Goal: Register for event/course

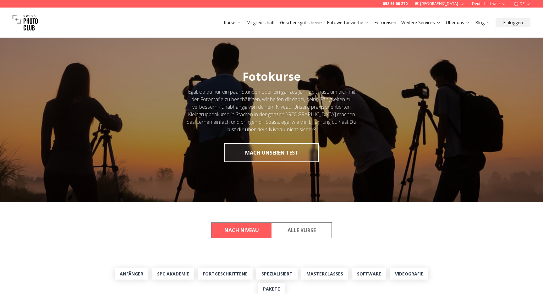
click at [25, 23] on img at bounding box center [25, 22] width 25 height 25
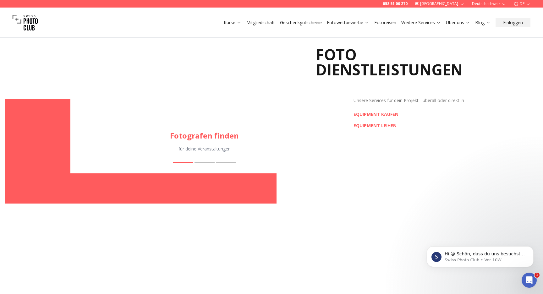
scroll to position [860, 0]
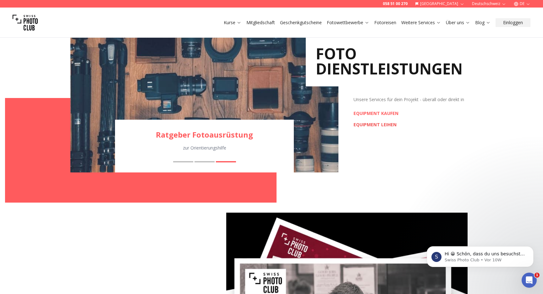
click at [367, 126] on link "EQUIPMENT LEIHEN" at bounding box center [376, 125] width 45 height 6
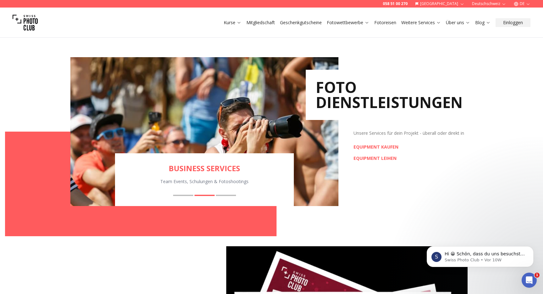
scroll to position [818, 0]
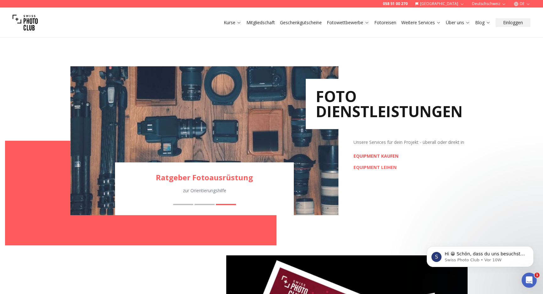
click at [393, 156] on link "EQUIPMENT KAUFEN" at bounding box center [376, 156] width 45 height 6
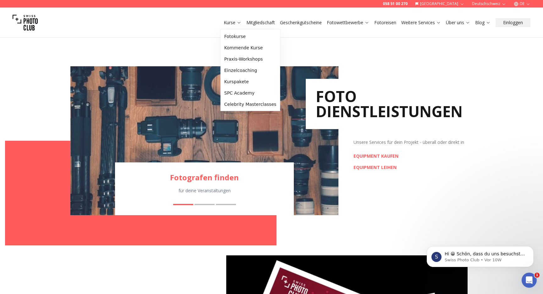
click at [229, 24] on link "Kurse" at bounding box center [233, 22] width 18 height 6
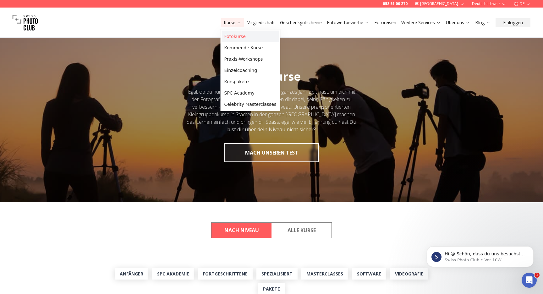
click at [232, 37] on link "Fotokurse" at bounding box center [250, 36] width 57 height 11
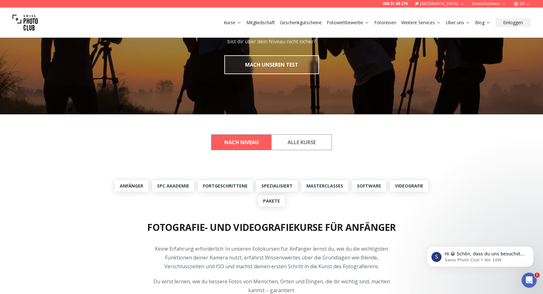
scroll to position [90, 0]
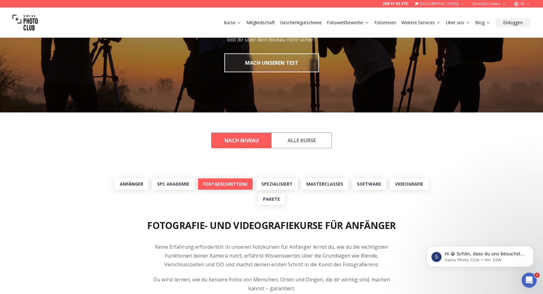
click at [234, 186] on link "Fortgeschrittene" at bounding box center [225, 184] width 55 height 11
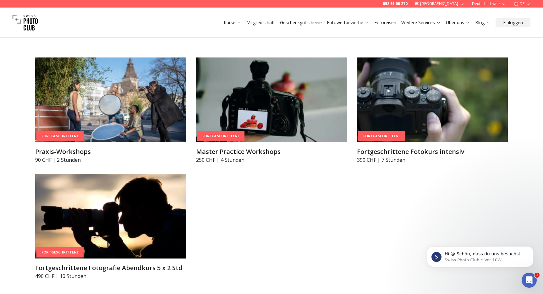
scroll to position [1130, 0]
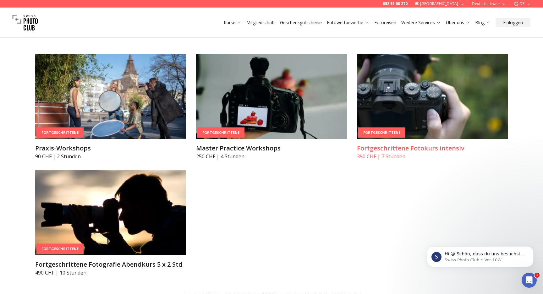
click at [392, 152] on h3 "Fortgeschrittene Fotokurs intensiv" at bounding box center [432, 148] width 151 height 9
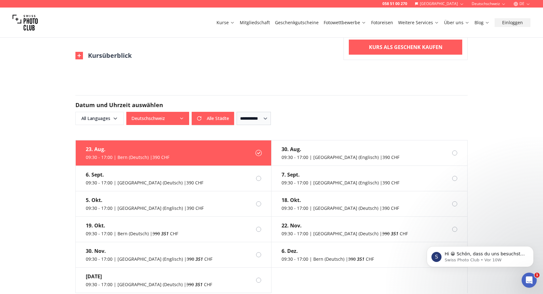
scroll to position [442, 0]
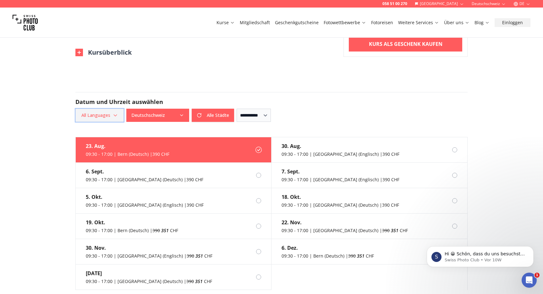
click at [119, 115] on span "All Languages" at bounding box center [99, 115] width 47 height 11
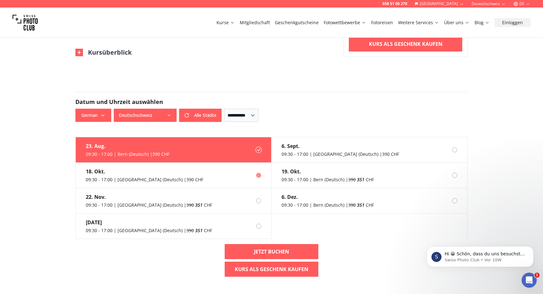
click at [195, 182] on label "18. Okt. 09:30 - 17:00 | Zurich (Deutsch) | 390 CHF" at bounding box center [174, 175] width 196 height 25
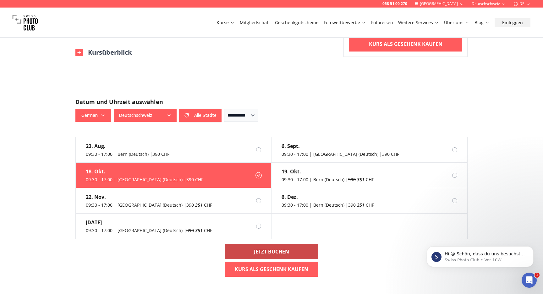
click at [262, 252] on b "Jetzt buchen" at bounding box center [271, 252] width 35 height 8
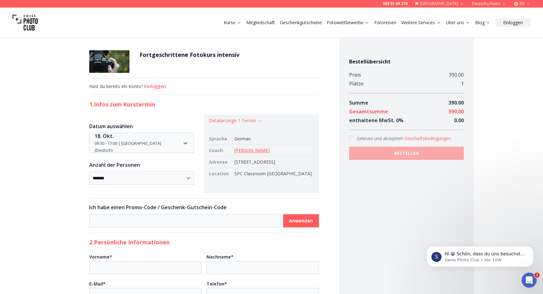
scroll to position [10, 0]
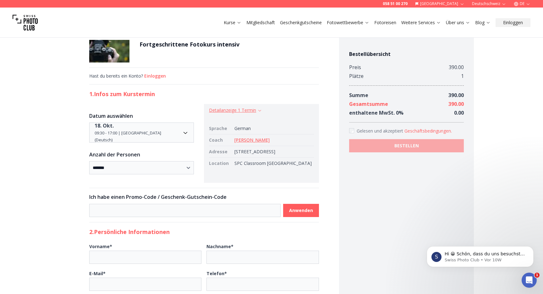
click at [257, 109] on button "Detailanzeige 1 Termin" at bounding box center [235, 110] width 53 height 6
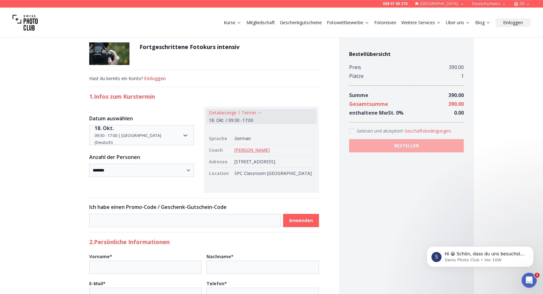
scroll to position [0, 0]
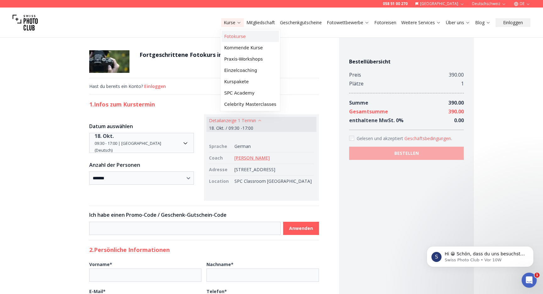
click at [238, 37] on link "Fotokurse" at bounding box center [250, 36] width 57 height 11
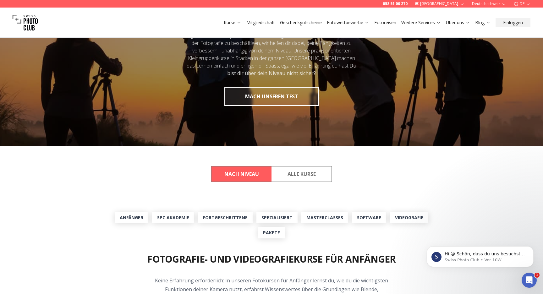
scroll to position [75, 0]
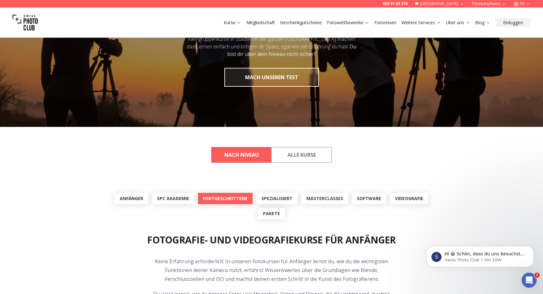
click at [238, 201] on link "Fortgeschrittene" at bounding box center [225, 198] width 55 height 11
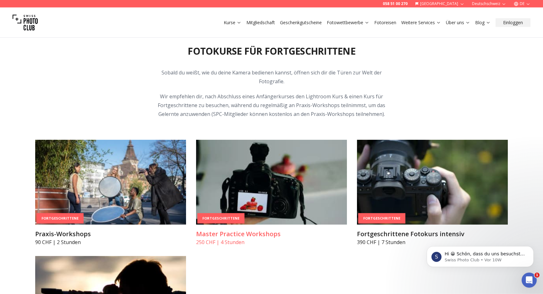
scroll to position [1045, 0]
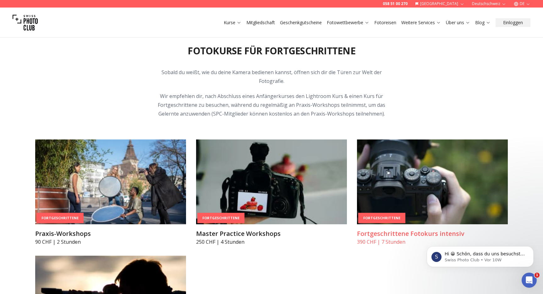
click at [380, 240] on p "390 CHF | 7 Stunden" at bounding box center [432, 242] width 151 height 8
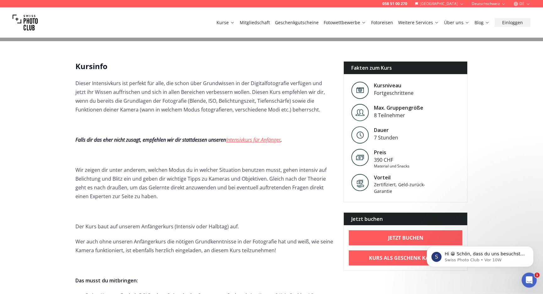
scroll to position [143, 0]
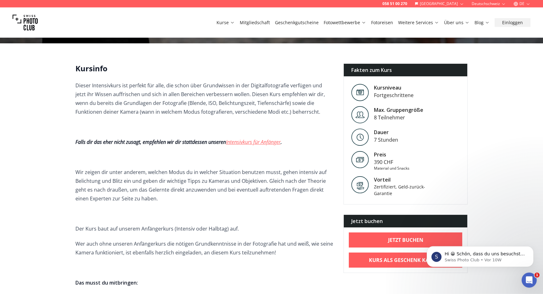
click at [281, 143] on link "Intensivkurs für Anfänger" at bounding box center [253, 142] width 55 height 7
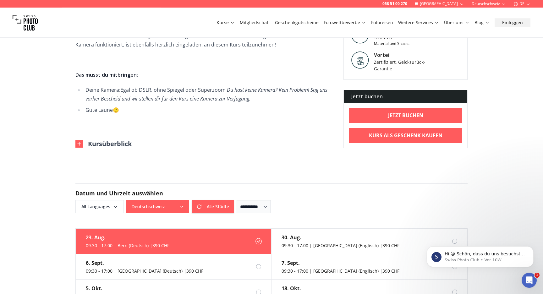
scroll to position [356, 0]
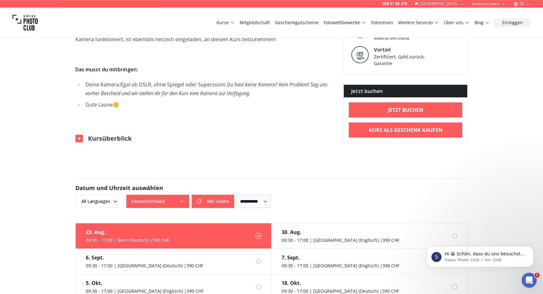
click at [79, 135] on img at bounding box center [79, 139] width 8 height 8
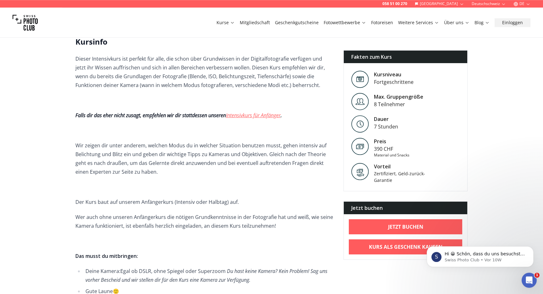
scroll to position [0, 0]
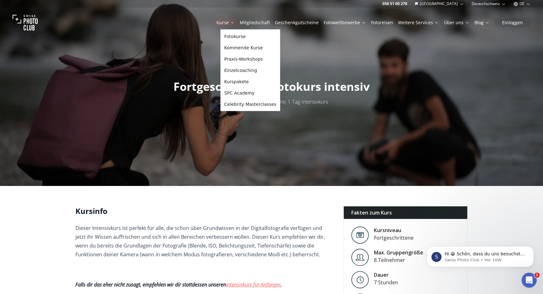
click at [235, 22] on link "Kurse" at bounding box center [226, 22] width 18 height 6
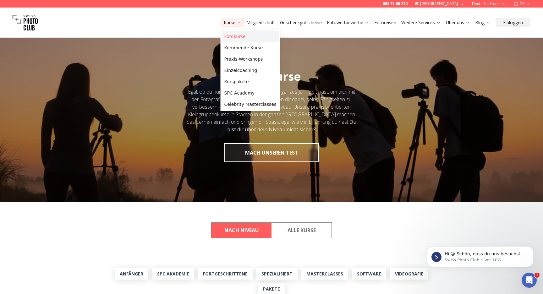
click at [238, 36] on link "Fotokurse" at bounding box center [250, 36] width 57 height 11
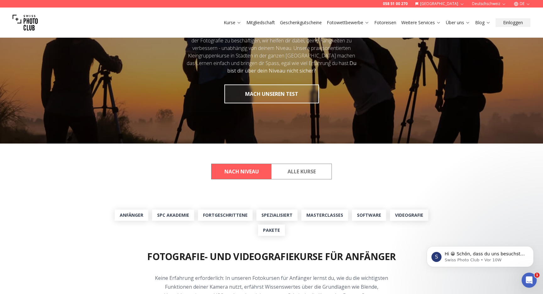
scroll to position [59, 0]
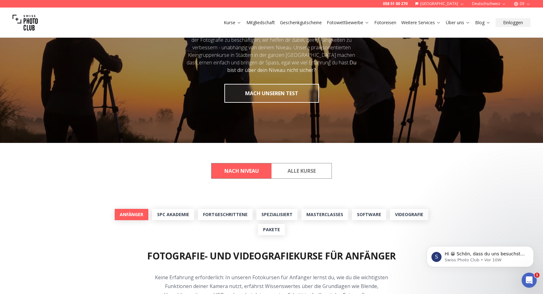
click at [135, 212] on link "Anfänger" at bounding box center [132, 214] width 34 height 11
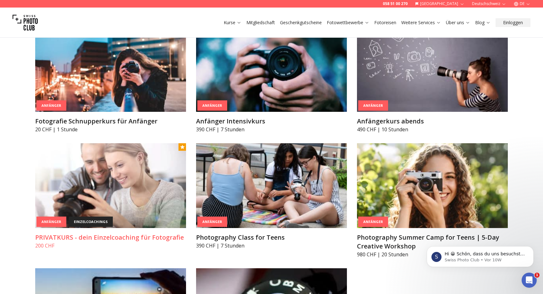
scroll to position [381, 0]
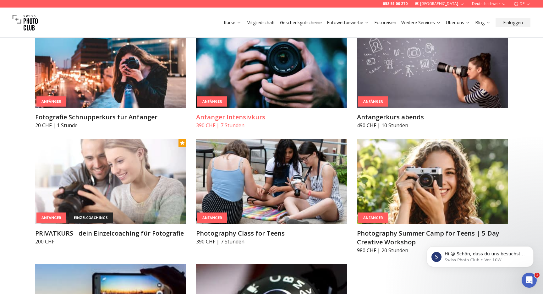
click at [250, 117] on h3 "Anfänger Intensivkurs" at bounding box center [271, 117] width 151 height 9
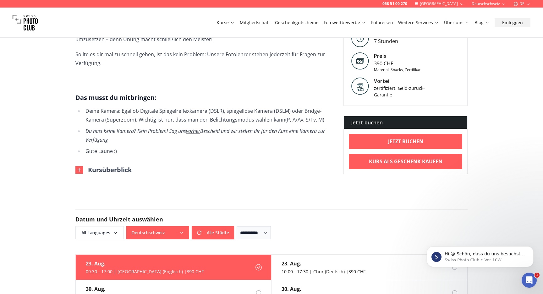
scroll to position [331, 0]
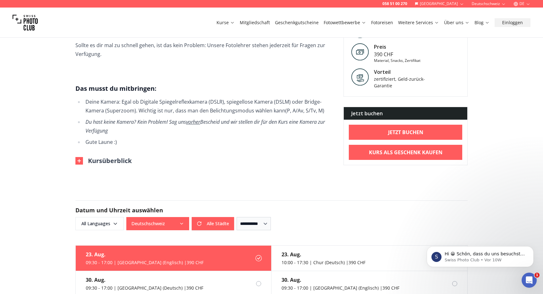
click at [80, 157] on img at bounding box center [79, 161] width 8 height 8
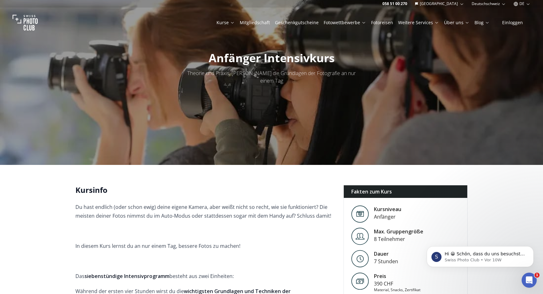
scroll to position [0, 0]
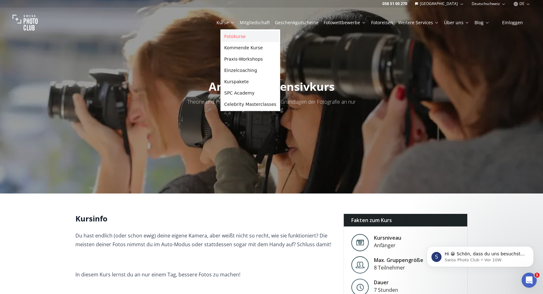
click at [238, 36] on link "Fotokurse" at bounding box center [250, 36] width 57 height 11
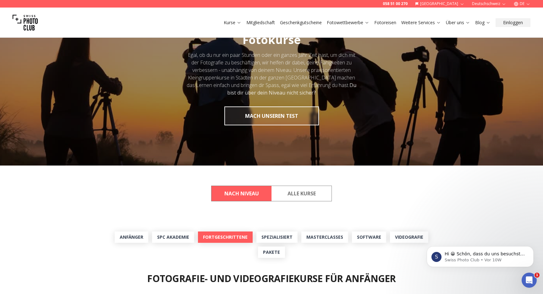
scroll to position [40, 0]
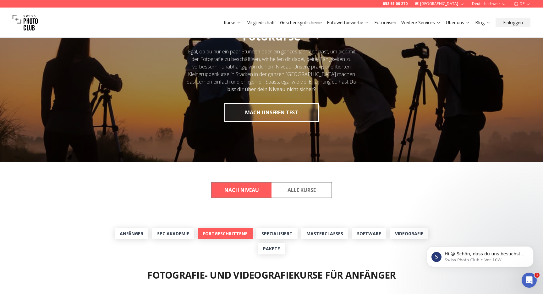
click at [231, 236] on link "Fortgeschrittene" at bounding box center [225, 233] width 55 height 11
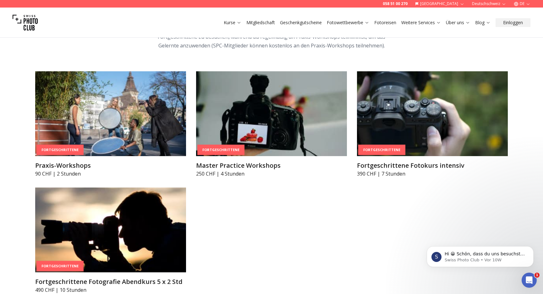
scroll to position [1116, 0]
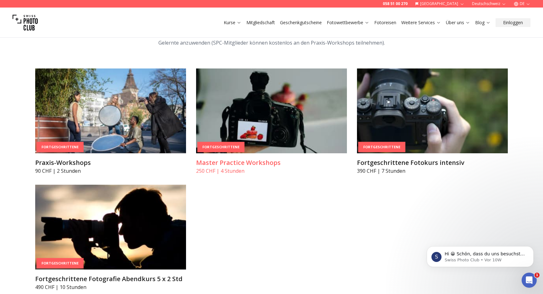
click at [249, 137] on img at bounding box center [271, 111] width 151 height 85
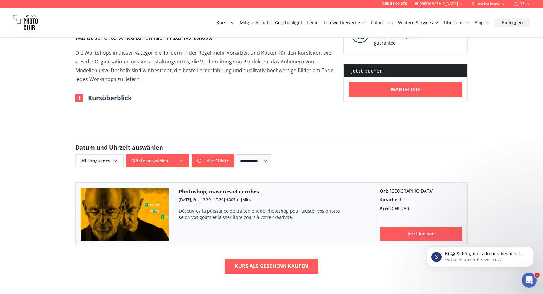
scroll to position [484, 0]
click at [79, 99] on img at bounding box center [79, 98] width 8 height 8
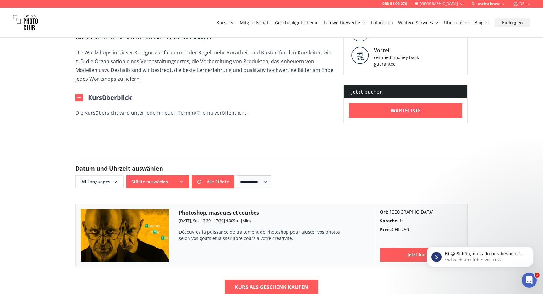
click at [79, 99] on img at bounding box center [79, 98] width 8 height 8
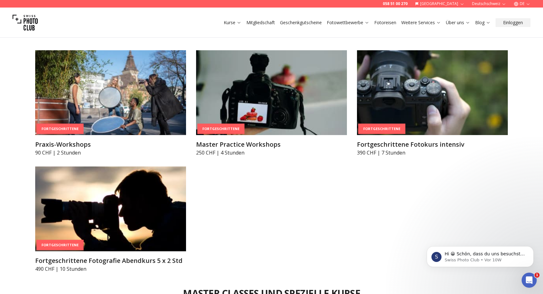
scroll to position [1138, 0]
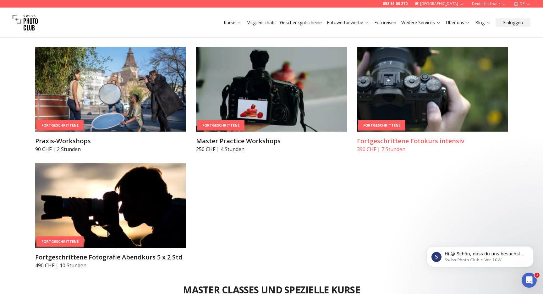
click at [382, 141] on h3 "Fortgeschrittene Fotokurs intensiv" at bounding box center [432, 141] width 151 height 9
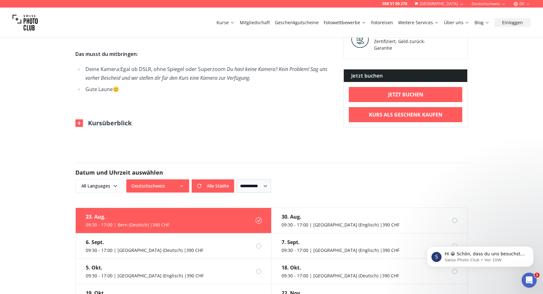
scroll to position [372, 0]
click at [78, 122] on img at bounding box center [79, 123] width 8 height 8
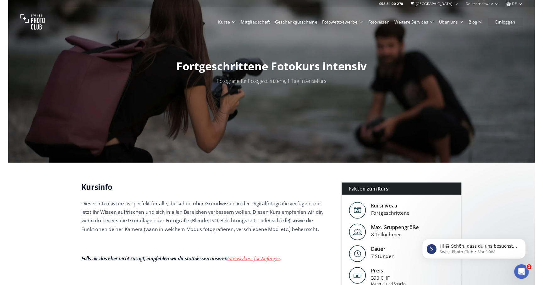
scroll to position [0, 0]
